Goal: Information Seeking & Learning: Learn about a topic

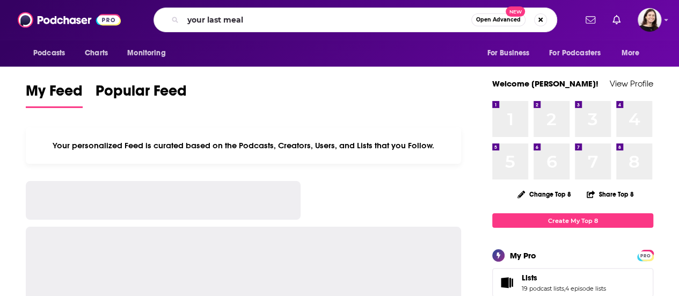
type input "your last meal"
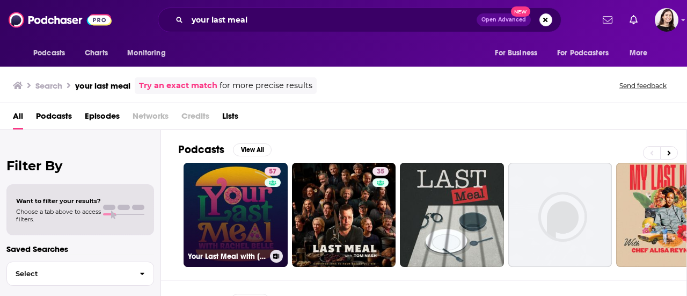
click at [242, 194] on link "57 Your Last Meal with [PERSON_NAME]" at bounding box center [236, 215] width 104 height 104
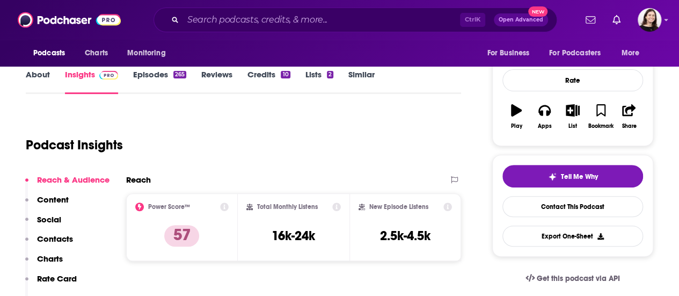
scroll to position [268, 0]
